Goal: Find specific page/section: Find specific page/section

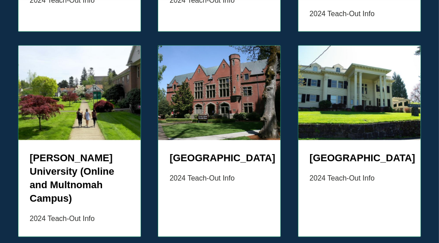
scroll to position [990, 0]
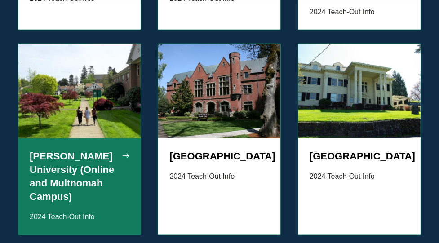
click at [51, 150] on h5 "[PERSON_NAME] University (Online and Multnomah Campus)" at bounding box center [80, 177] width 100 height 54
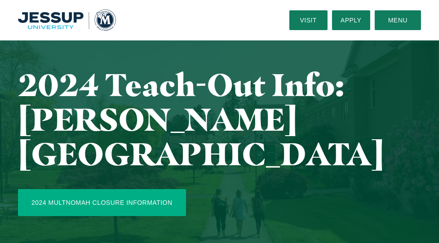
click at [97, 189] on link "2024 Multnomah Closure Information" at bounding box center [102, 202] width 168 height 27
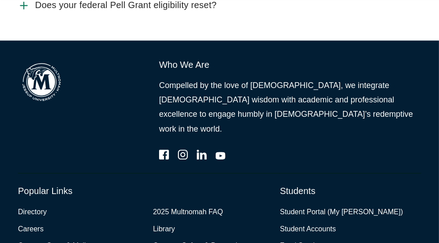
scroll to position [2093, 0]
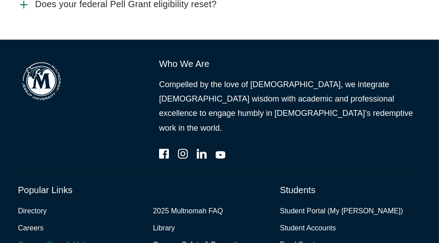
click at [66, 238] on link "Campus Store & Mailroom" at bounding box center [60, 244] width 84 height 13
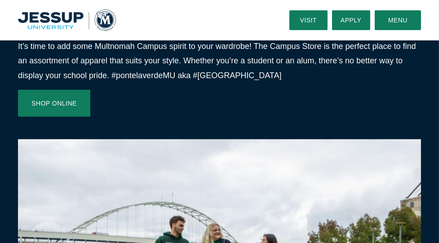
scroll to position [309, 0]
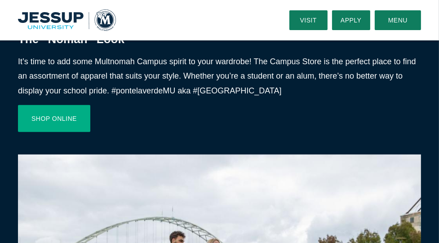
click at [62, 119] on link "Shop Online" at bounding box center [54, 118] width 72 height 27
